Goal: Find specific page/section: Find specific page/section

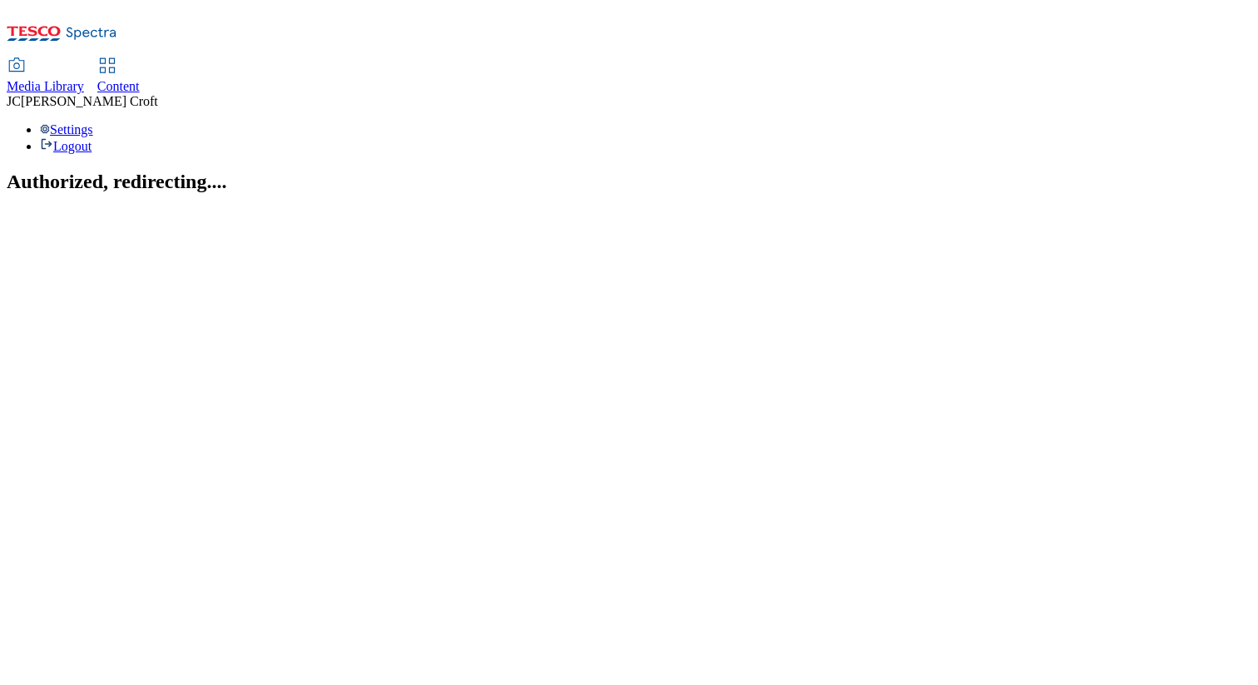
click at [84, 79] on span "Media Library" at bounding box center [45, 86] width 77 height 14
select select "flare-ghs"
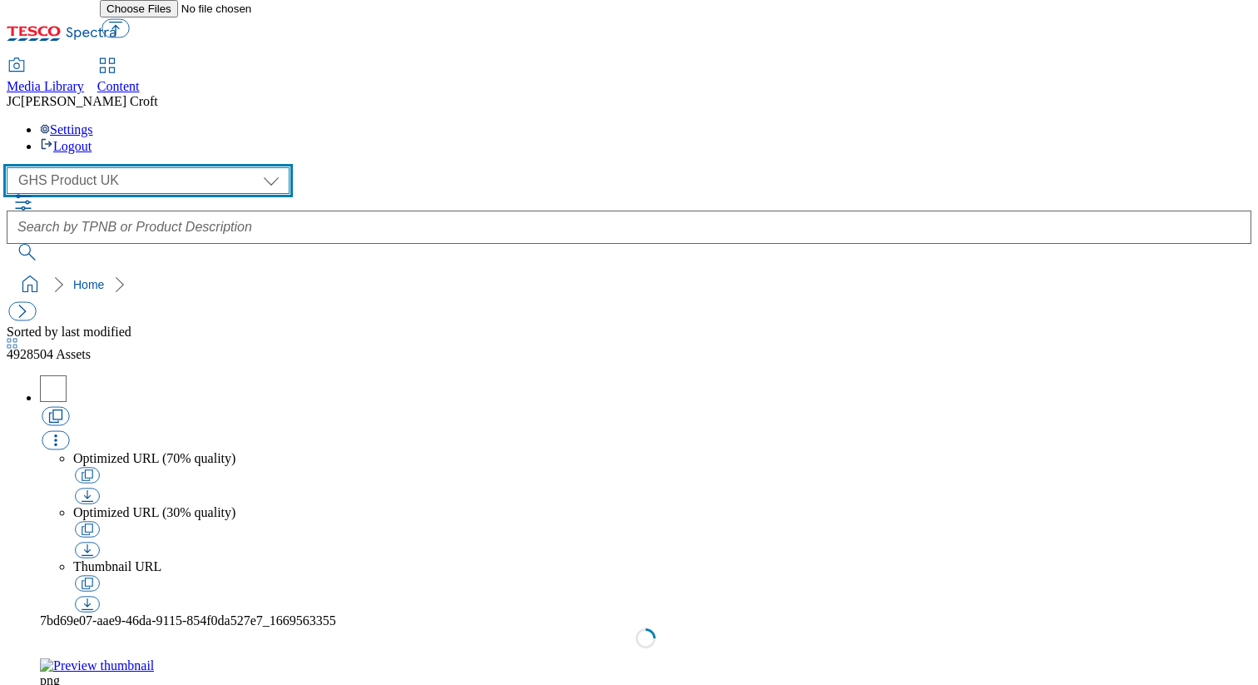
click at [152, 167] on select "GHS Marketing UK GHS Product UK iGHS Marketing CE MCA CZ MCA HU MCA SK" at bounding box center [148, 180] width 283 height 27
click at [12, 167] on select "GHS Marketing UK GHS Product UK iGHS Marketing CE MCA CZ MCA HU MCA SK" at bounding box center [148, 180] width 283 height 27
click at [151, 167] on select "GHS Marketing UK GHS Product UK iGHS Marketing CE MCA CZ MCA HU MCA SK" at bounding box center [148, 180] width 283 height 27
select select "flare-ghs-mktg"
click at [12, 167] on select "GHS Marketing UK GHS Product UK iGHS Marketing CE MCA CZ MCA HU MCA SK" at bounding box center [148, 180] width 283 height 27
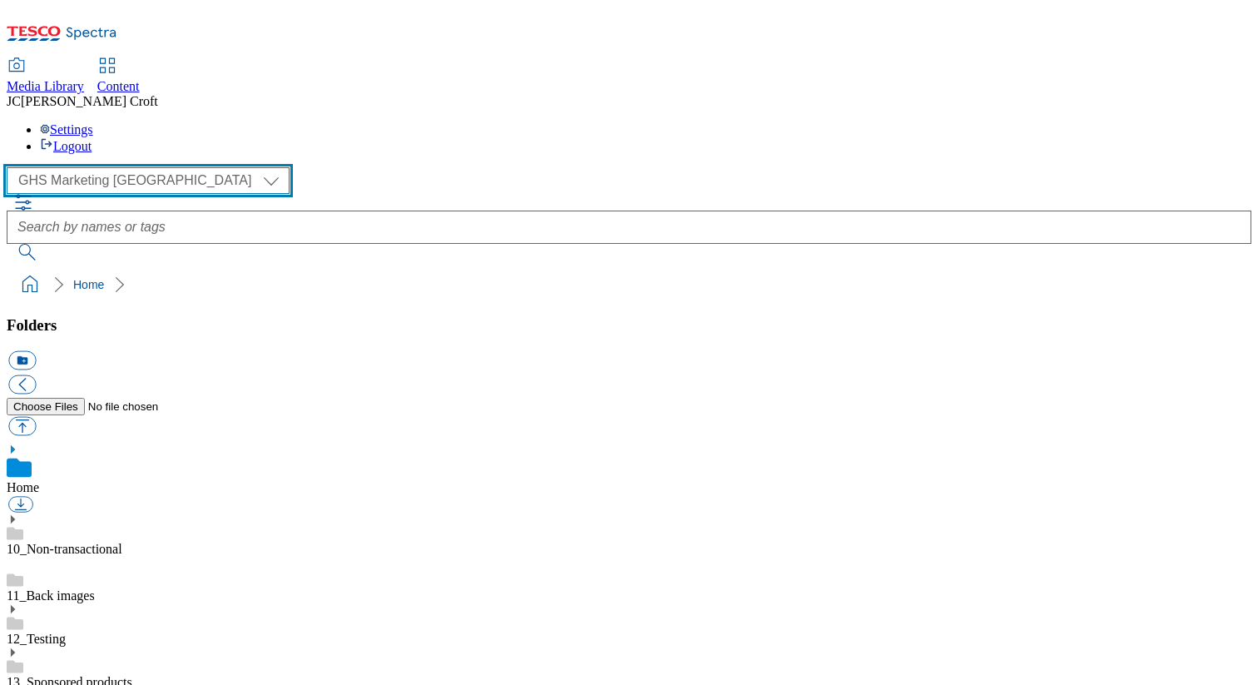
scroll to position [240, 0]
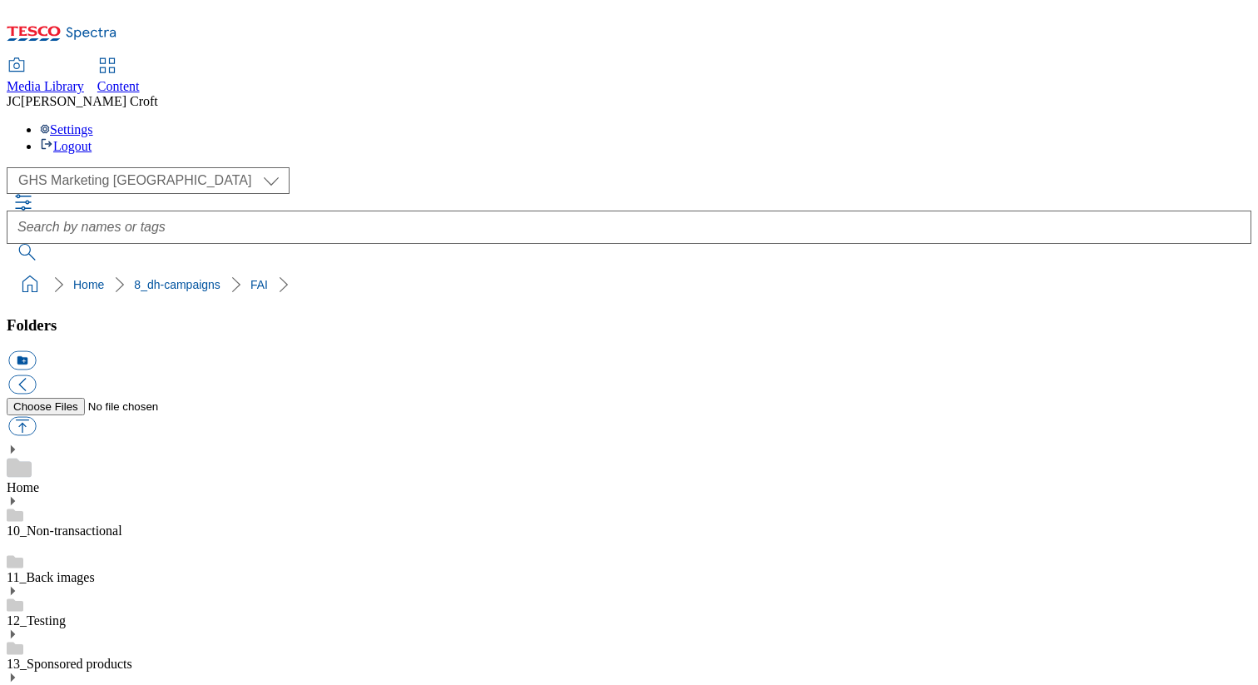
scroll to position [163, 0]
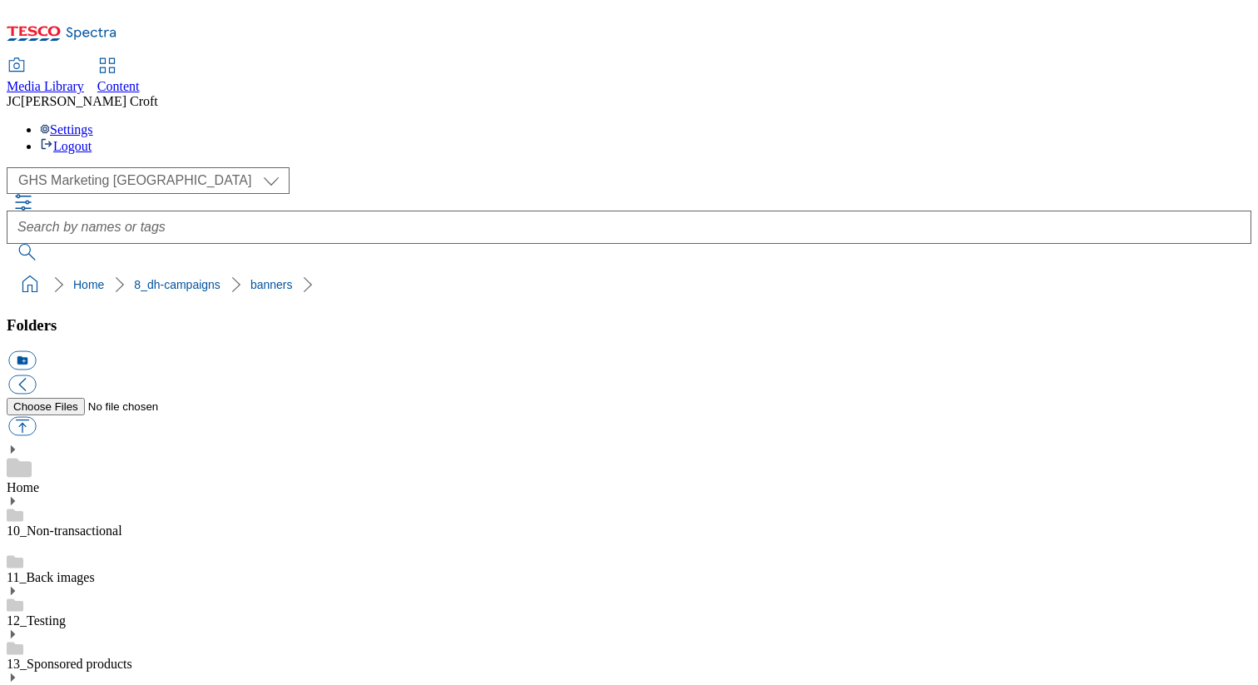
scroll to position [378, 0]
